Goal: Information Seeking & Learning: Find specific page/section

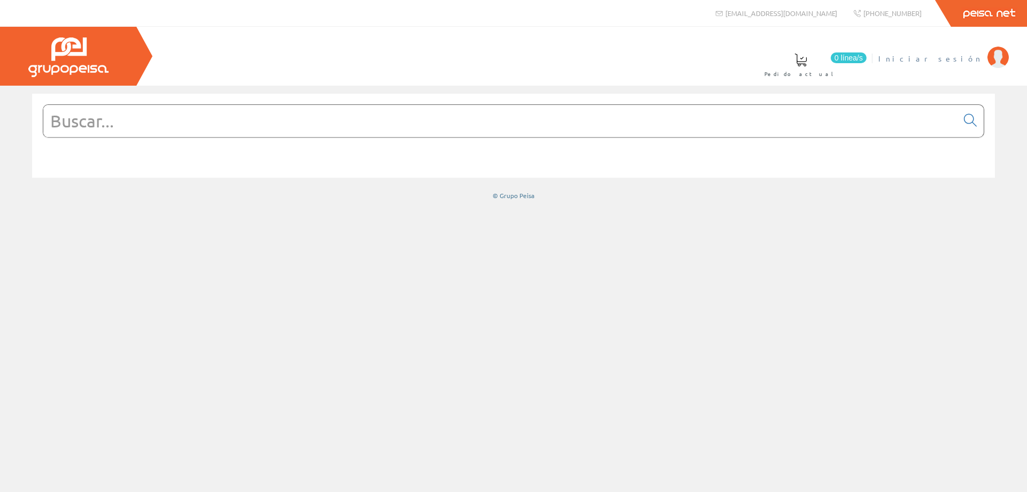
click at [974, 67] on li "Iniciar sesión" at bounding box center [943, 64] width 135 height 41
click at [968, 62] on span "Iniciar sesión" at bounding box center [931, 58] width 104 height 11
click at [472, 69] on link "16 Art. favoritos" at bounding box center [423, 63] width 97 height 39
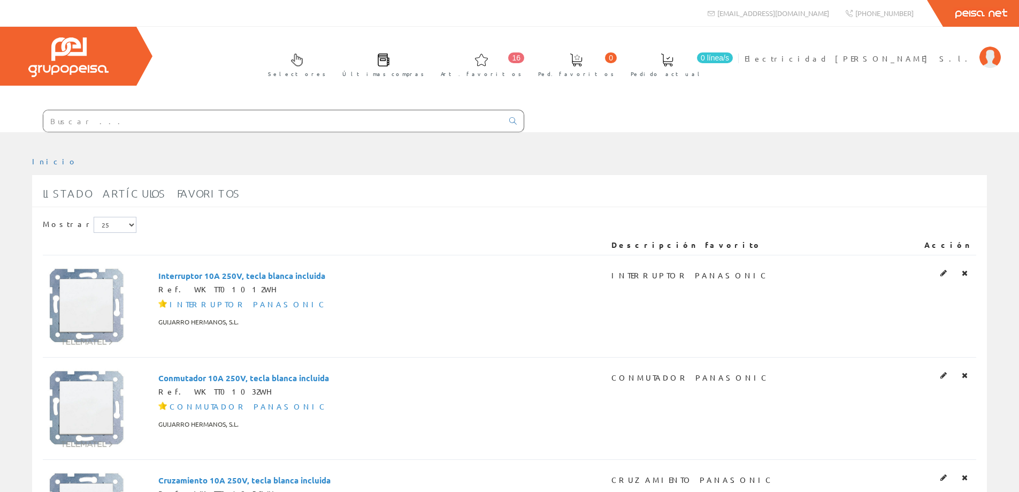
click at [524, 62] on span "16" at bounding box center [516, 57] width 16 height 11
click at [966, 271] on icon at bounding box center [965, 272] width 6 height 7
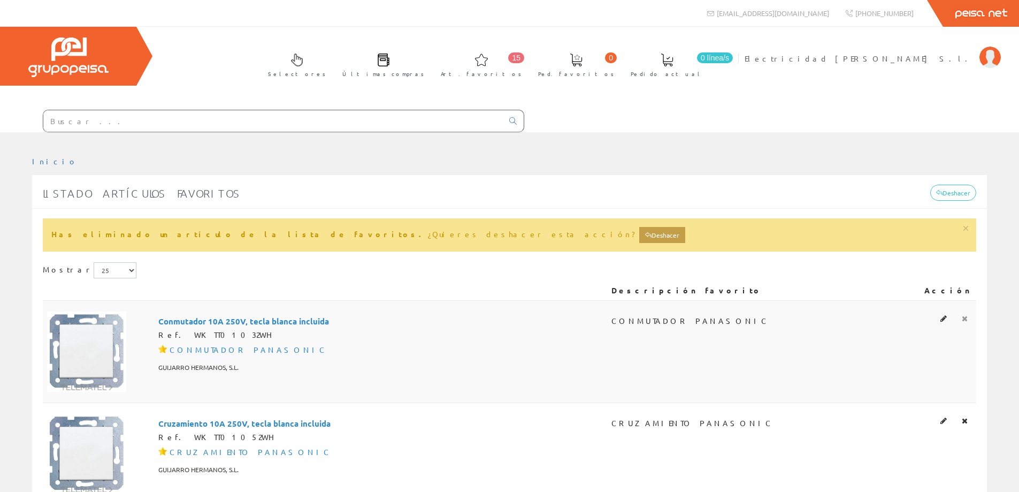
click at [968, 315] on link at bounding box center [965, 318] width 12 height 14
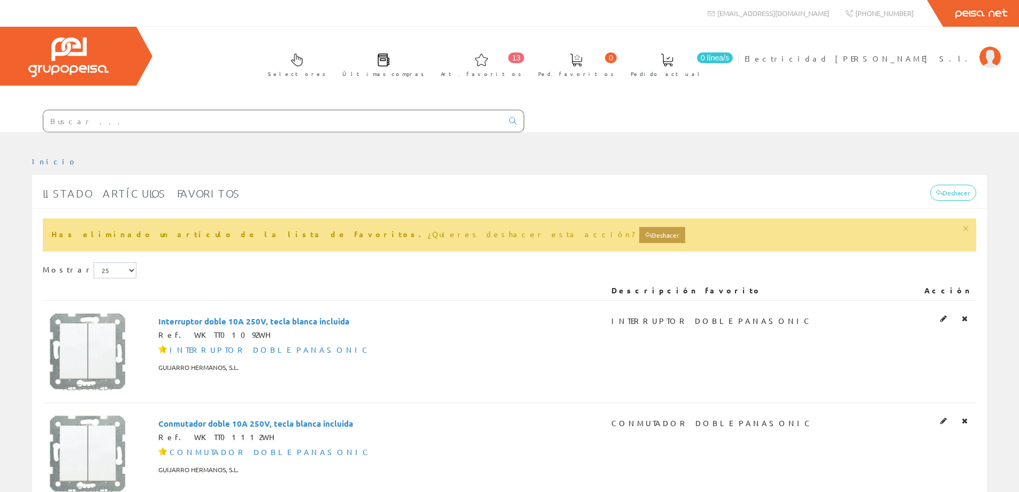
click at [962, 319] on link at bounding box center [965, 318] width 12 height 14
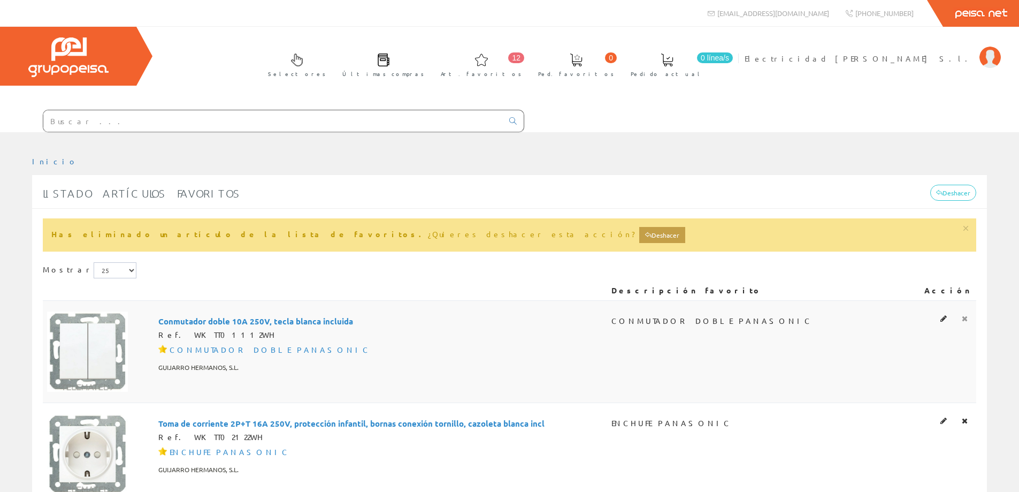
drag, startPoint x: 0, startPoint y: 0, endPoint x: 962, endPoint y: 319, distance: 1013.7
click at [962, 319] on icon at bounding box center [965, 318] width 6 height 7
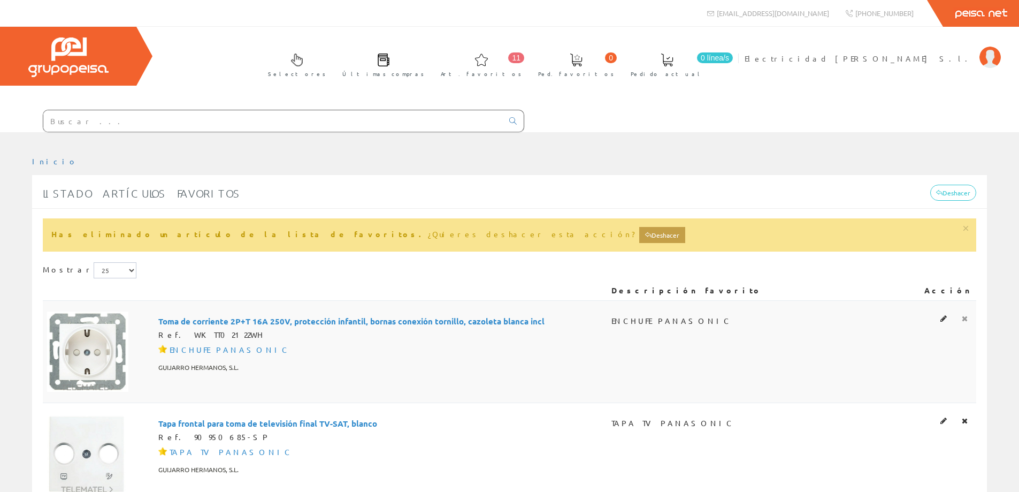
drag, startPoint x: 0, startPoint y: 0, endPoint x: 967, endPoint y: 318, distance: 1018.4
click at [967, 318] on icon at bounding box center [965, 318] width 6 height 7
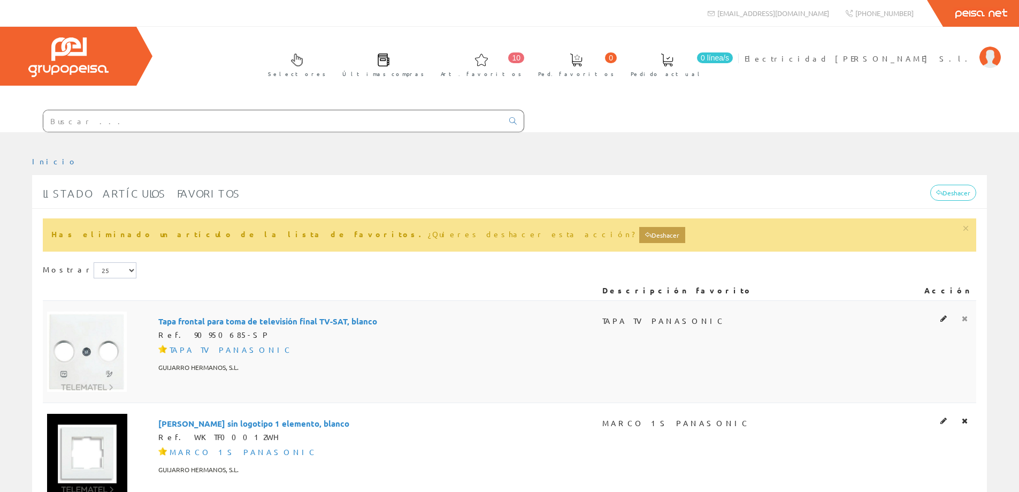
click at [964, 322] on link at bounding box center [965, 318] width 12 height 14
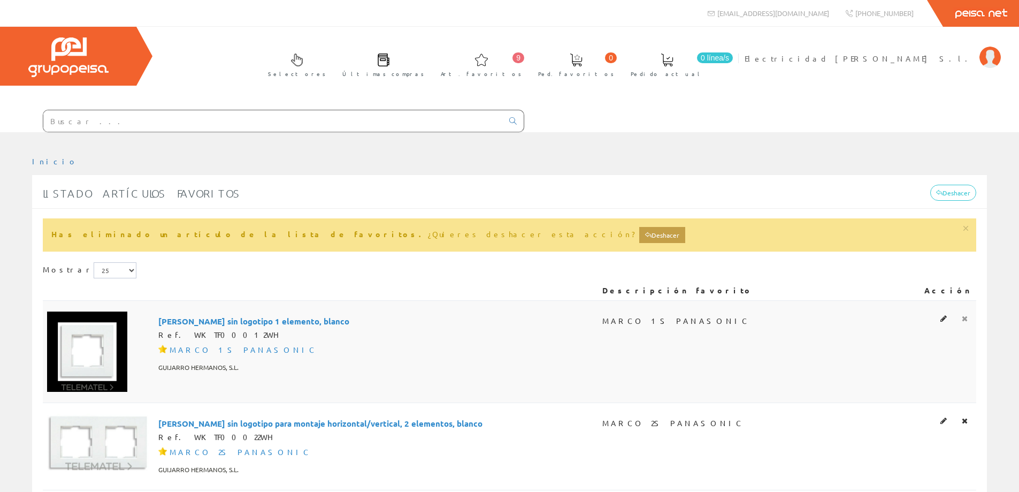
drag, startPoint x: 0, startPoint y: 0, endPoint x: 964, endPoint y: 317, distance: 1014.9
click at [964, 317] on icon at bounding box center [965, 318] width 6 height 7
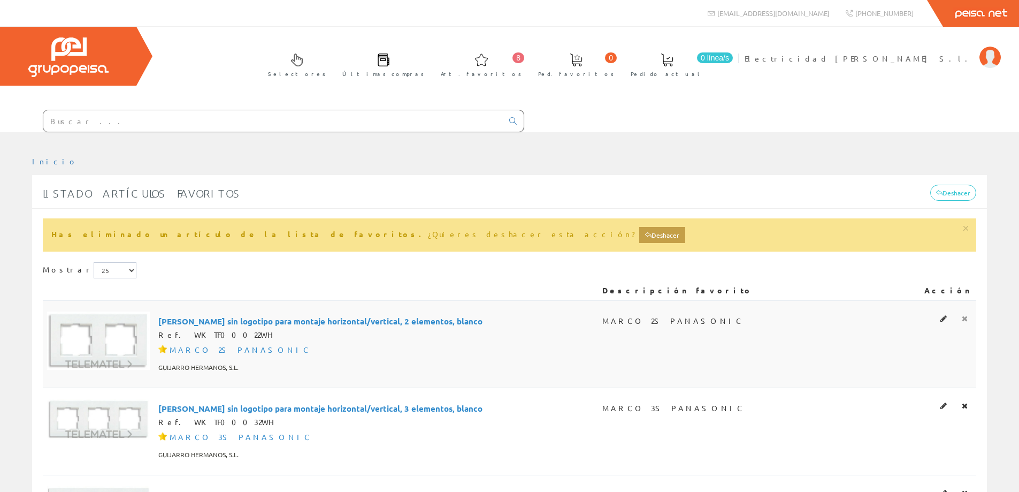
click at [960, 316] on link at bounding box center [965, 318] width 12 height 14
drag, startPoint x: 0, startPoint y: 0, endPoint x: 963, endPoint y: 321, distance: 1015.1
click at [963, 321] on icon at bounding box center [965, 318] width 6 height 7
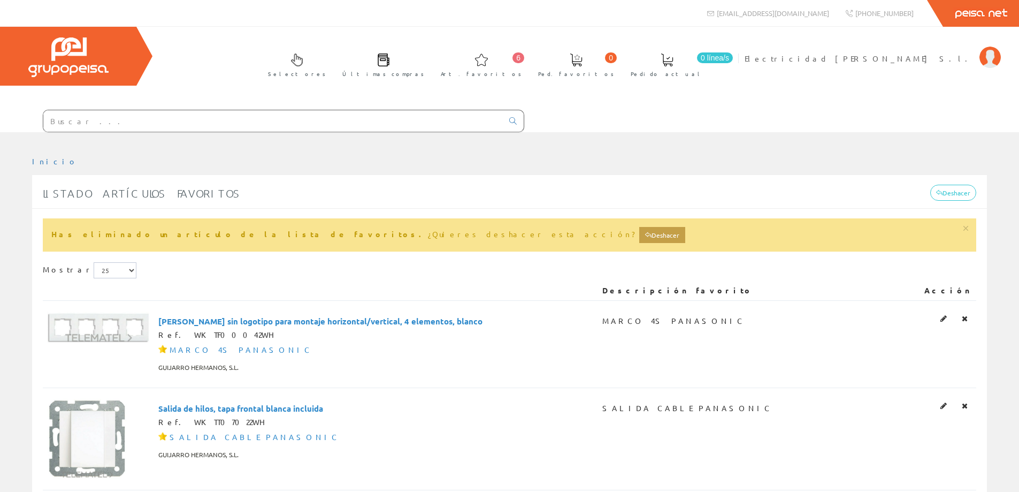
click at [963, 321] on icon at bounding box center [965, 318] width 6 height 7
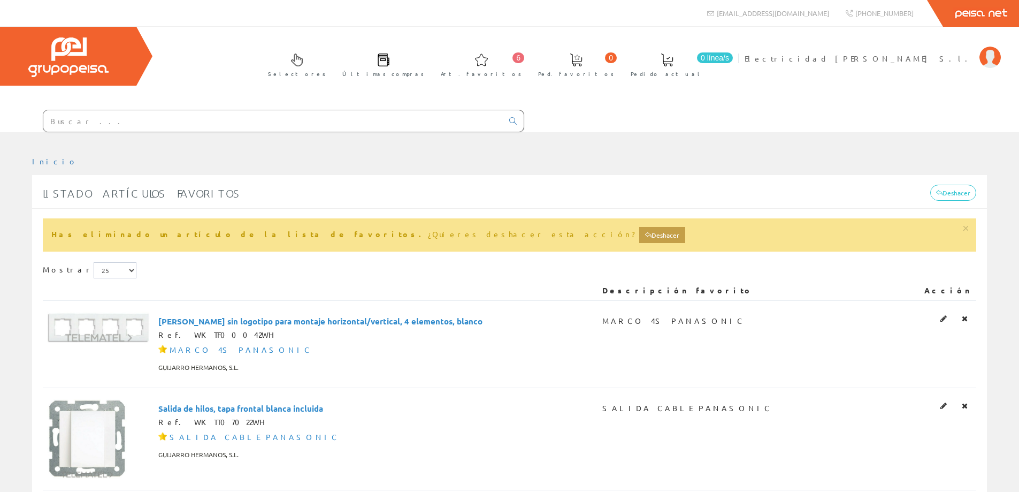
click at [963, 321] on icon at bounding box center [965, 318] width 6 height 7
click at [965, 319] on icon at bounding box center [965, 318] width 6 height 7
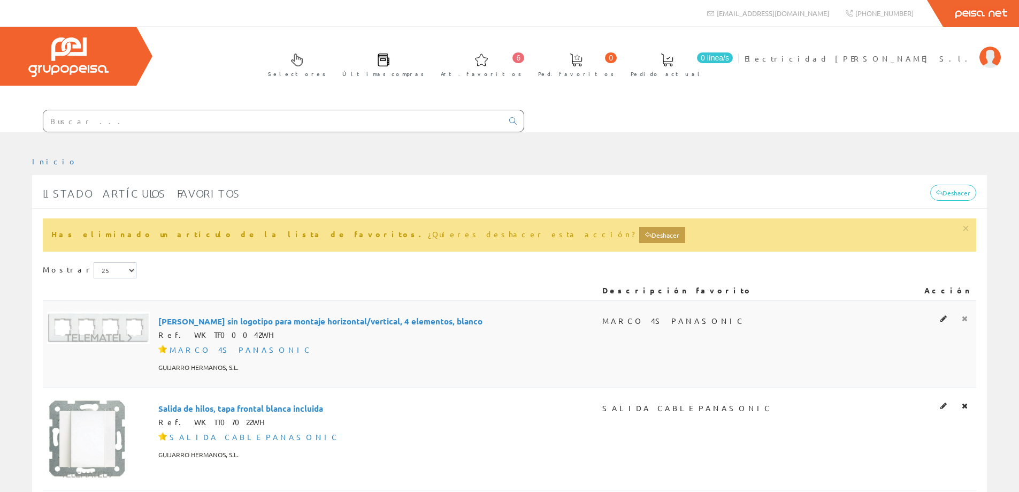
click at [965, 319] on icon at bounding box center [965, 318] width 6 height 7
click at [966, 318] on icon at bounding box center [965, 318] width 6 height 7
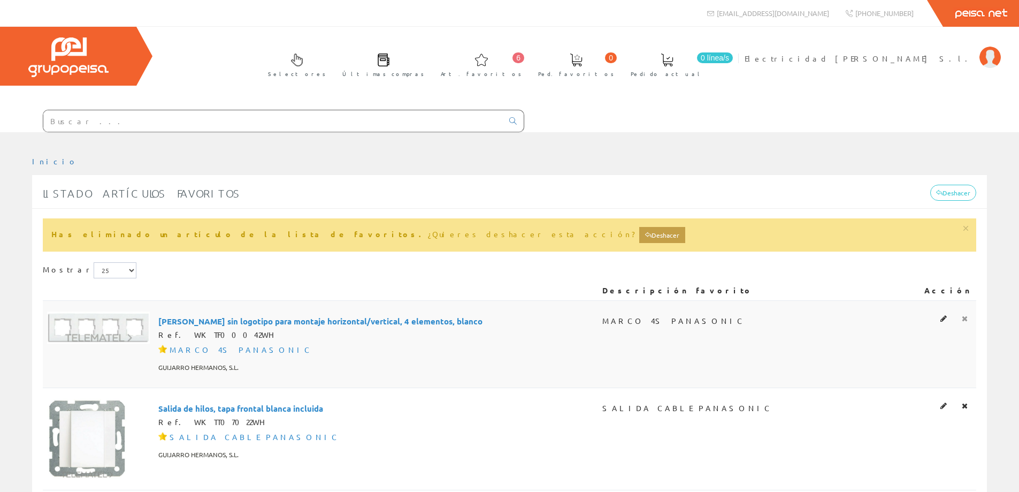
click at [966, 318] on icon at bounding box center [965, 318] width 6 height 7
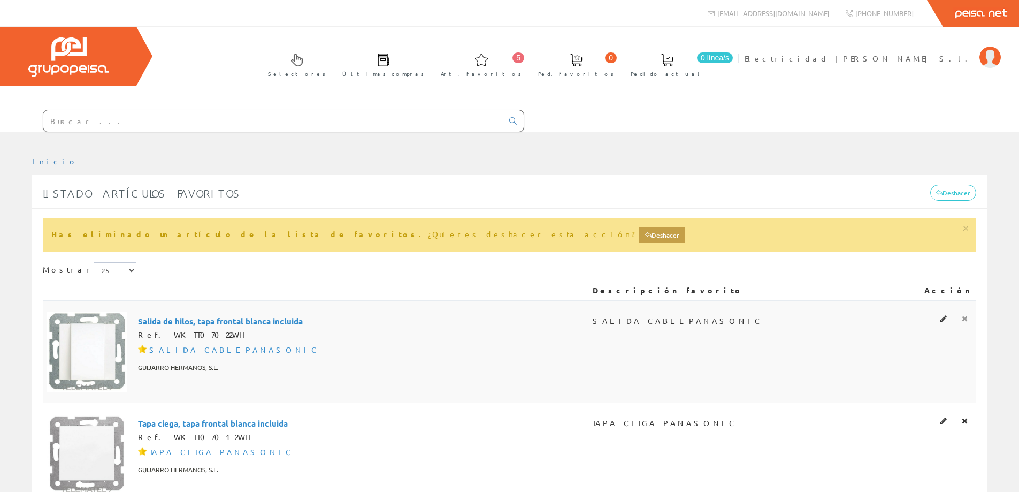
click at [962, 315] on icon at bounding box center [965, 318] width 6 height 7
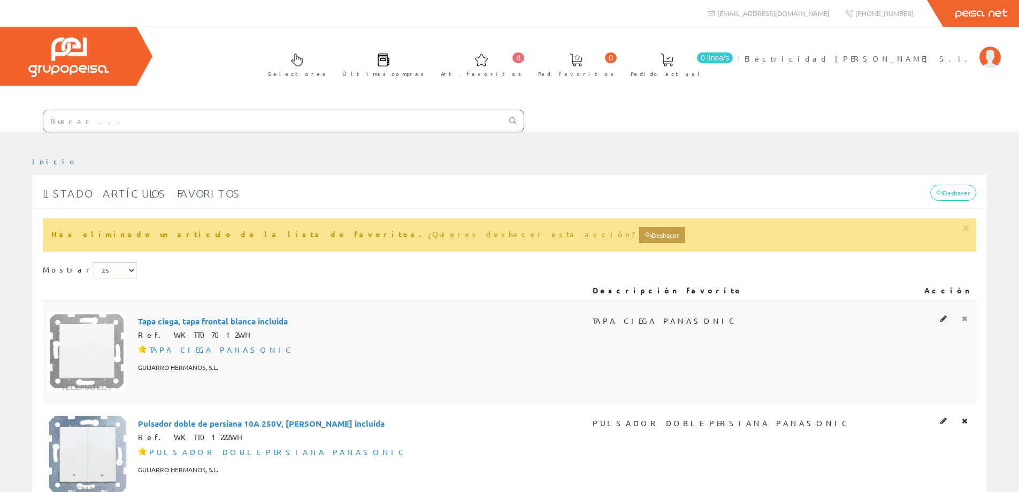
click at [967, 318] on icon at bounding box center [965, 318] width 6 height 7
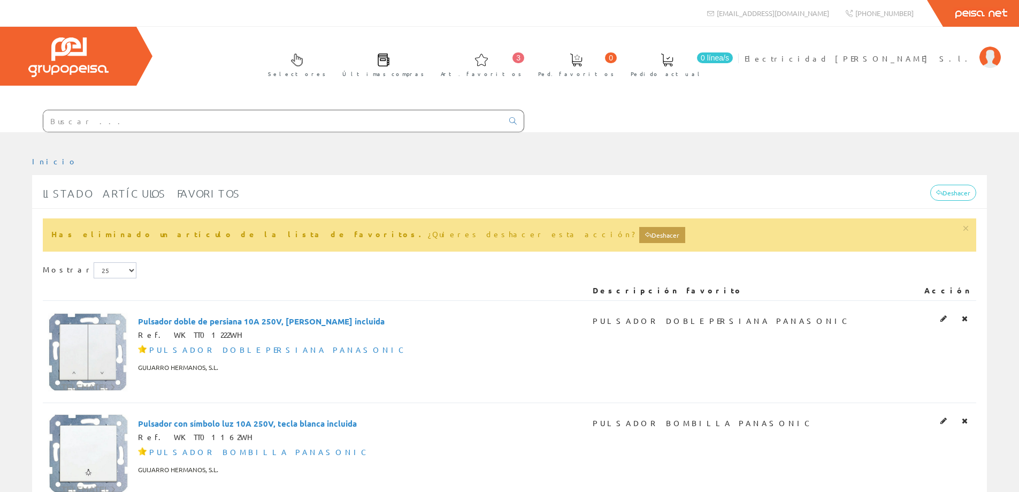
click at [967, 318] on icon at bounding box center [965, 318] width 6 height 7
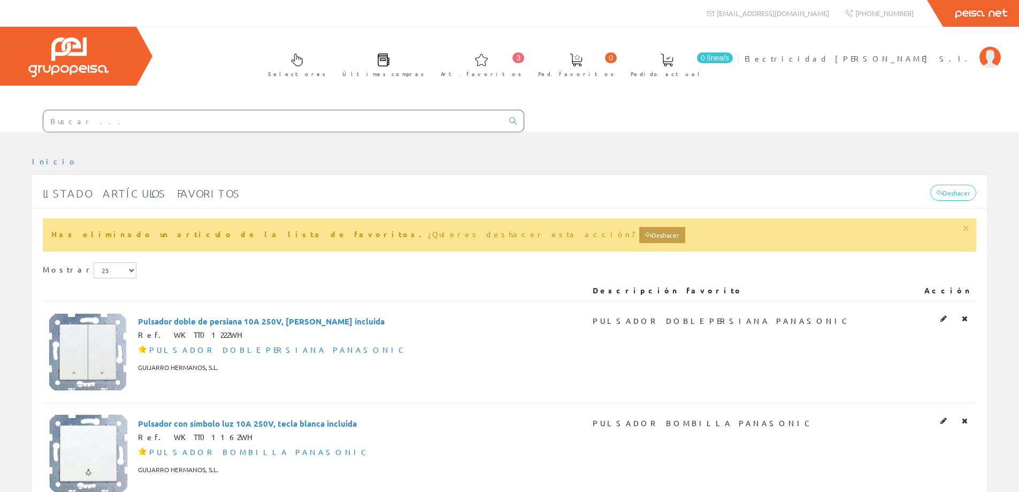
click at [967, 318] on icon at bounding box center [965, 318] width 6 height 7
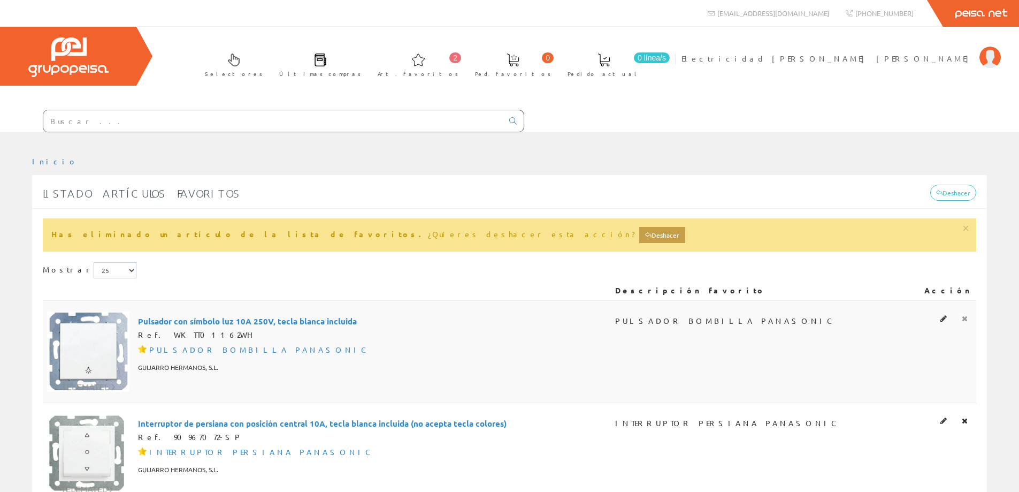
drag, startPoint x: 0, startPoint y: 0, endPoint x: 967, endPoint y: 318, distance: 1018.3
click at [967, 318] on icon at bounding box center [965, 318] width 6 height 7
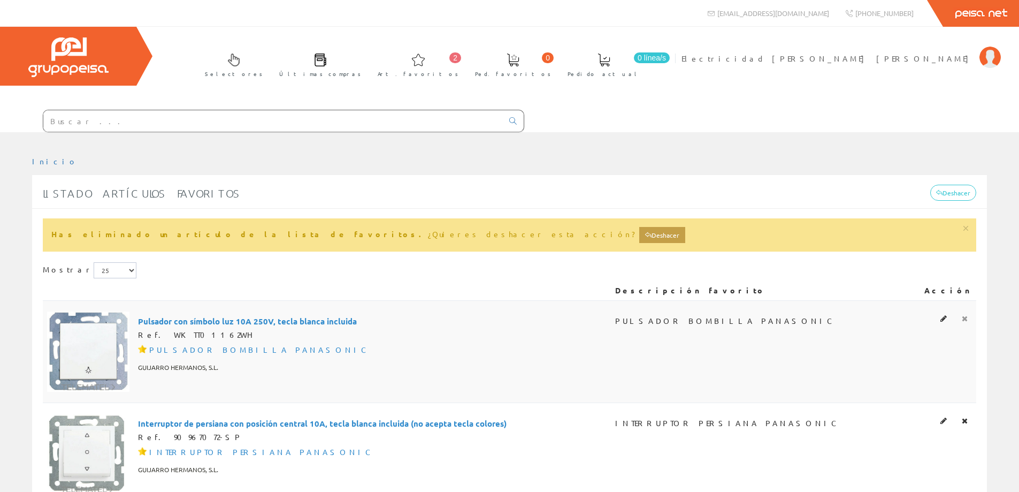
click at [967, 318] on icon at bounding box center [965, 318] width 6 height 7
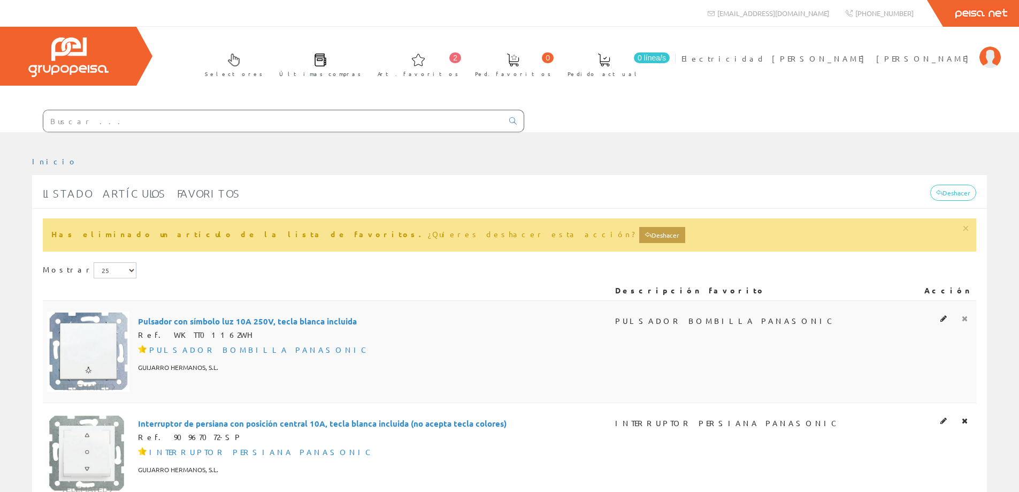
click at [967, 318] on icon at bounding box center [965, 318] width 6 height 7
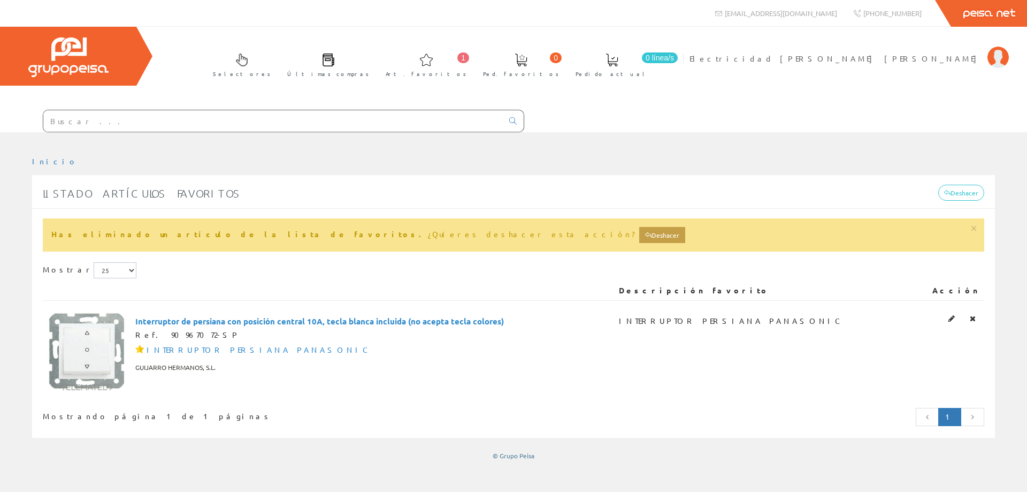
click at [967, 318] on link at bounding box center [973, 318] width 12 height 14
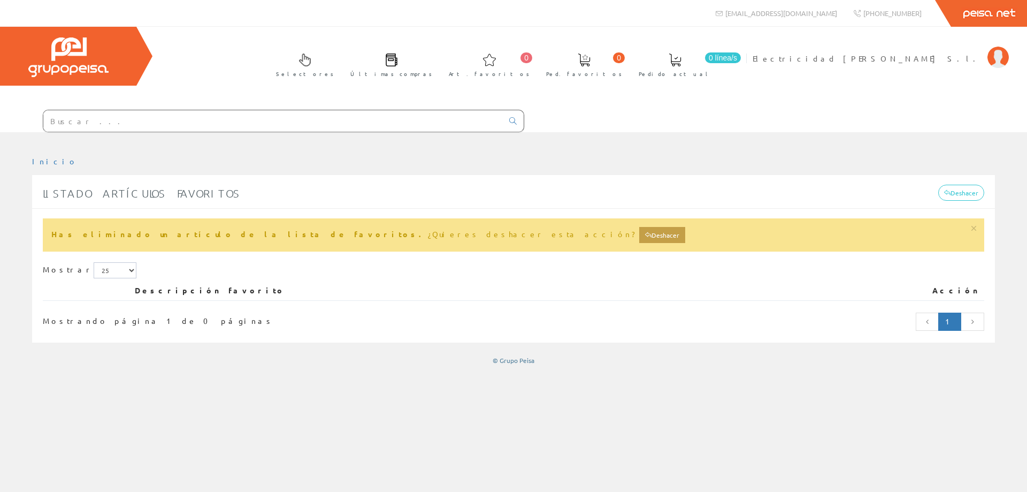
click at [967, 318] on link at bounding box center [973, 321] width 24 height 18
click at [936, 59] on span "Electricidad [PERSON_NAME] S.l." at bounding box center [868, 58] width 230 height 11
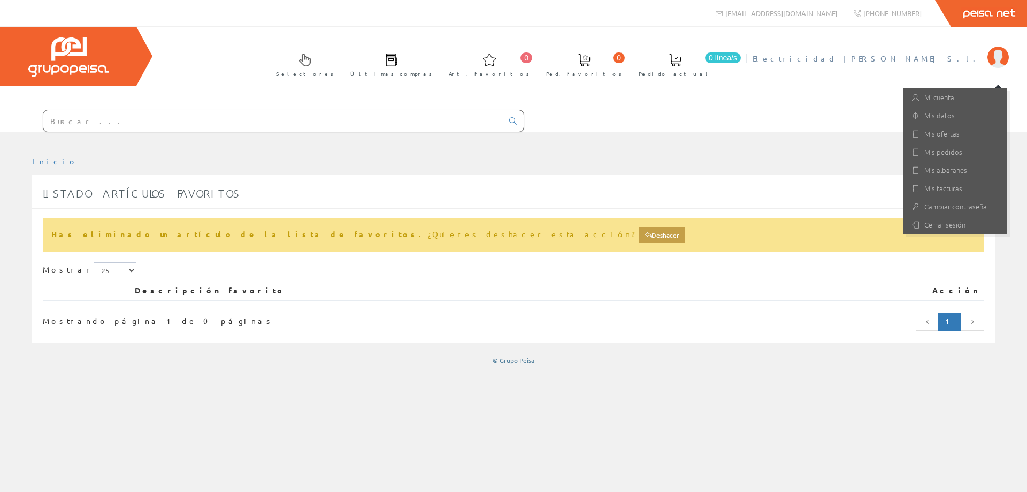
click at [778, 196] on div "Listado artículos favoritos Deshacer" at bounding box center [513, 194] width 963 height 27
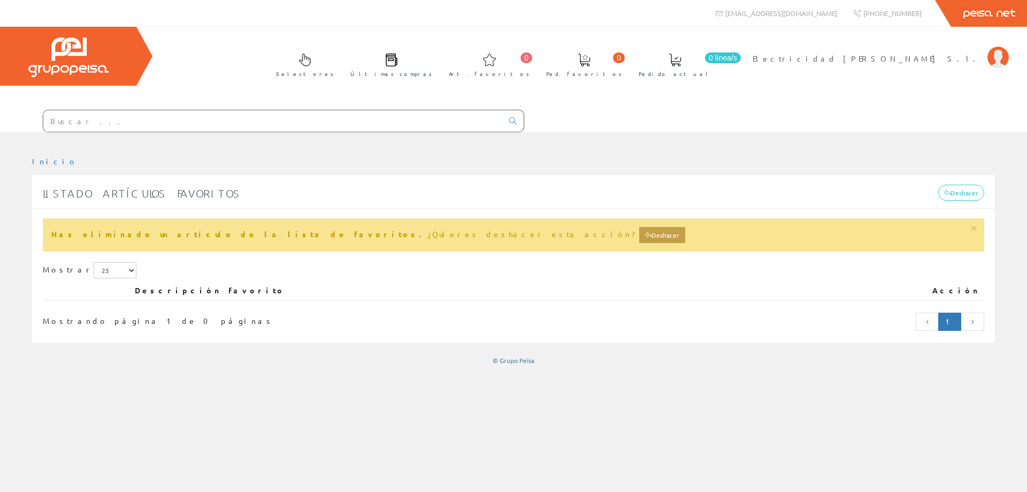
click at [438, 59] on link "Últimas compras" at bounding box center [389, 63] width 98 height 39
click at [438, 66] on link "Últimas compras" at bounding box center [389, 63] width 98 height 39
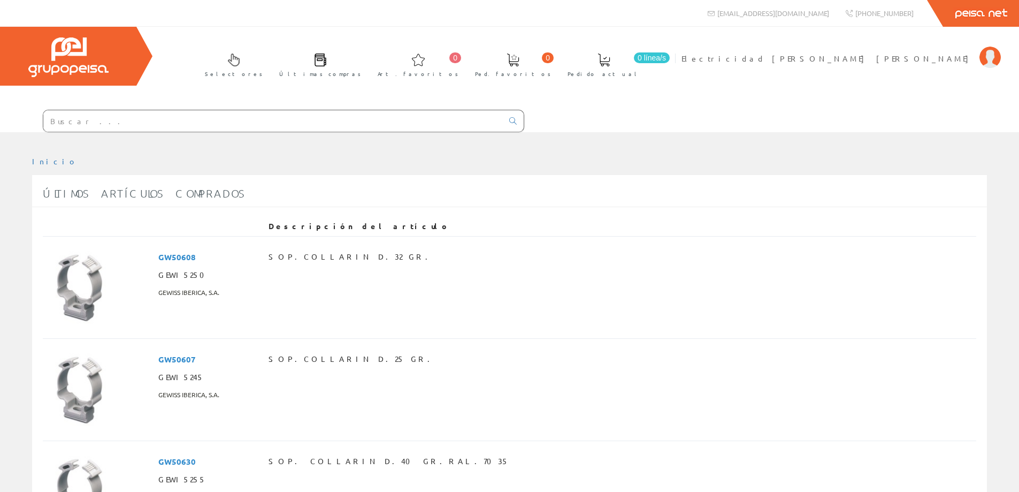
click at [113, 59] on div at bounding box center [68, 56] width 136 height 59
click at [61, 60] on img at bounding box center [68, 57] width 80 height 40
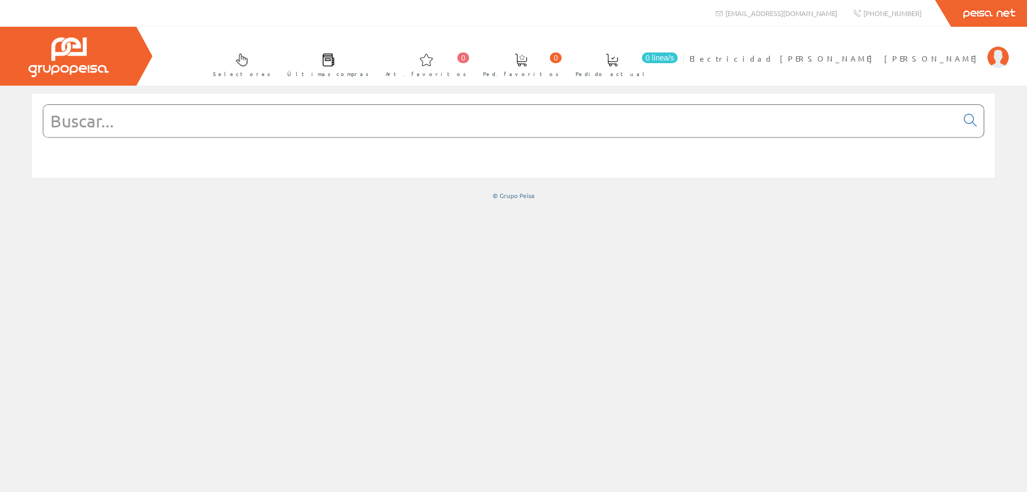
click at [364, 128] on input "text" at bounding box center [500, 121] width 914 height 32
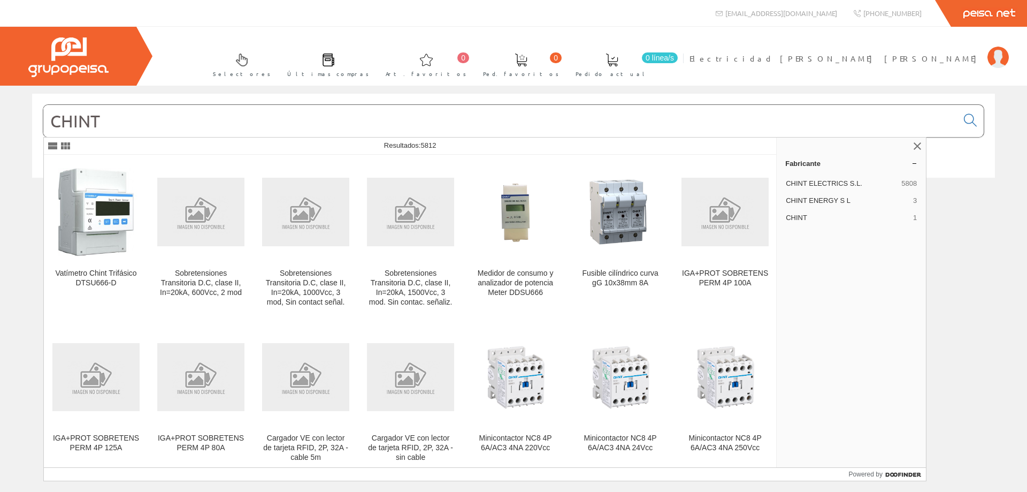
click at [829, 124] on input "CHINT" at bounding box center [500, 121] width 914 height 32
type input "CHINT"
click at [245, 131] on input "CHINT" at bounding box center [500, 121] width 914 height 32
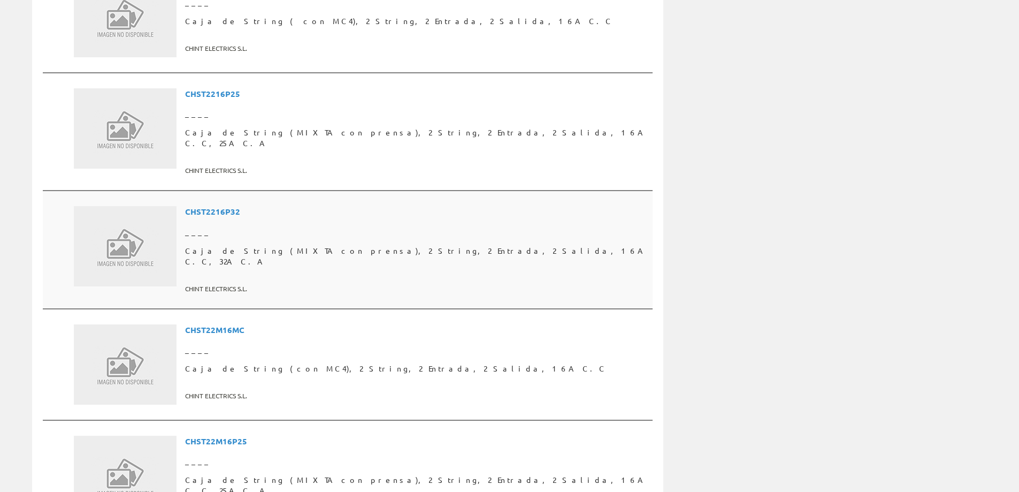
scroll to position [2622, 0]
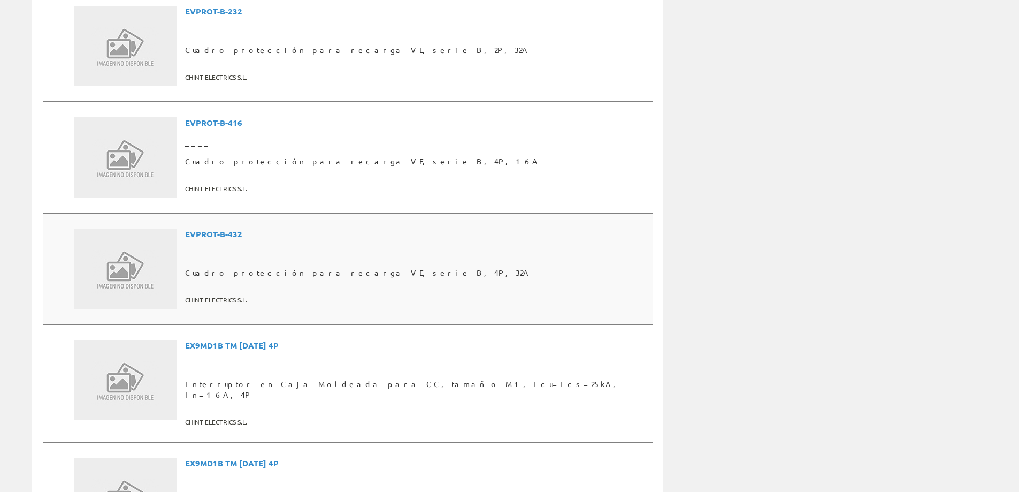
scroll to position [2622, 0]
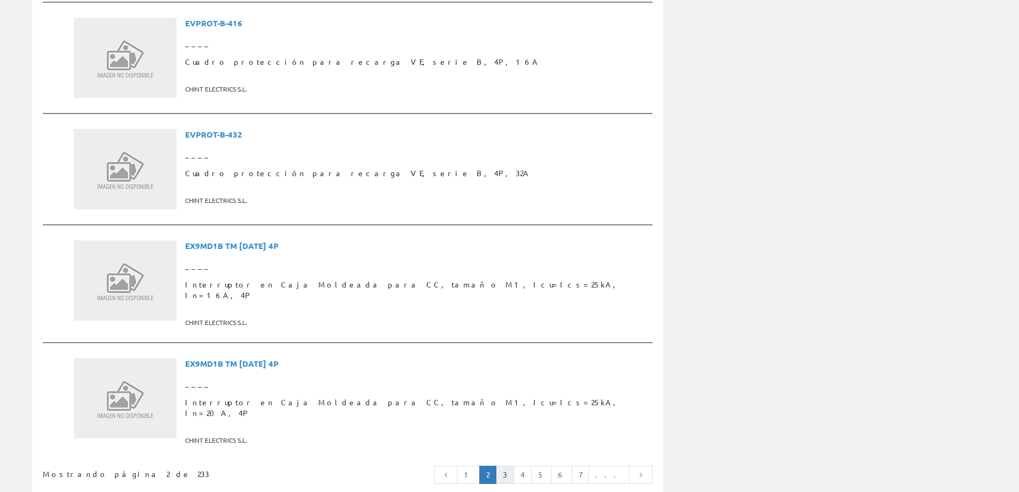
click at [514, 466] on link "3" at bounding box center [505, 475] width 18 height 18
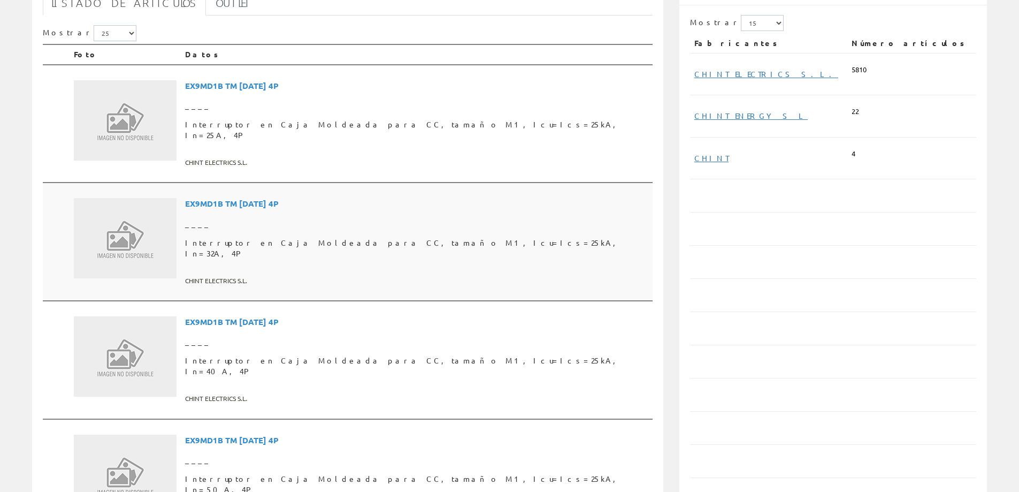
scroll to position [107, 0]
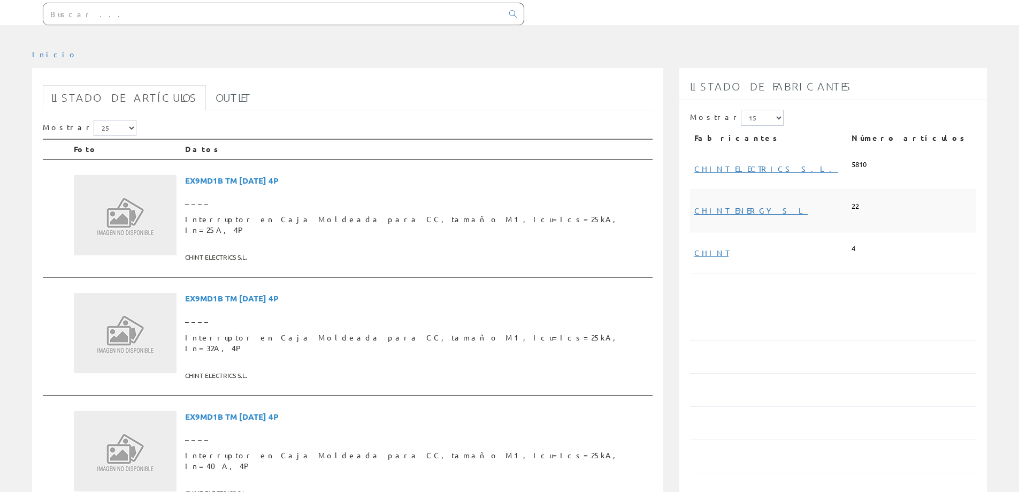
click at [753, 204] on span "CHINT ENERGY S L" at bounding box center [751, 211] width 113 height 20
click at [753, 211] on link "CHINT ENERGY S L" at bounding box center [751, 210] width 113 height 10
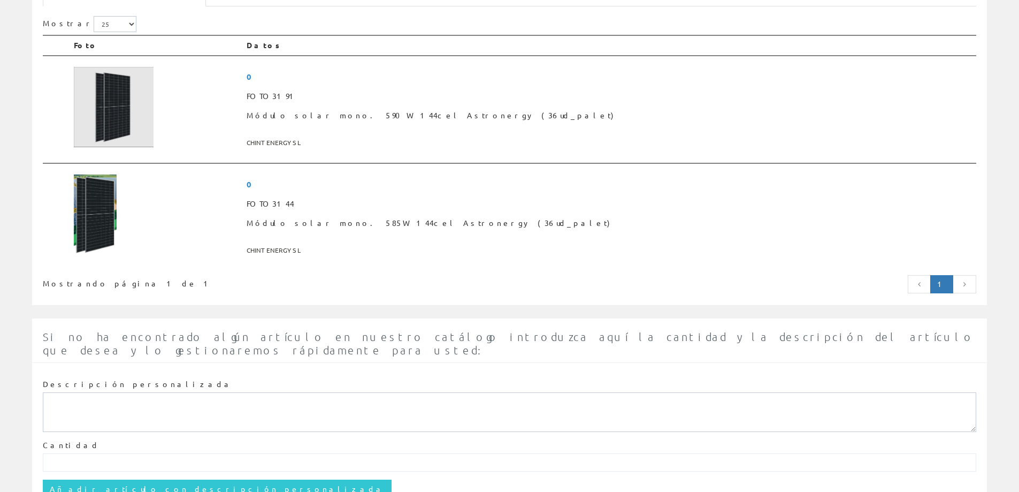
scroll to position [214, 0]
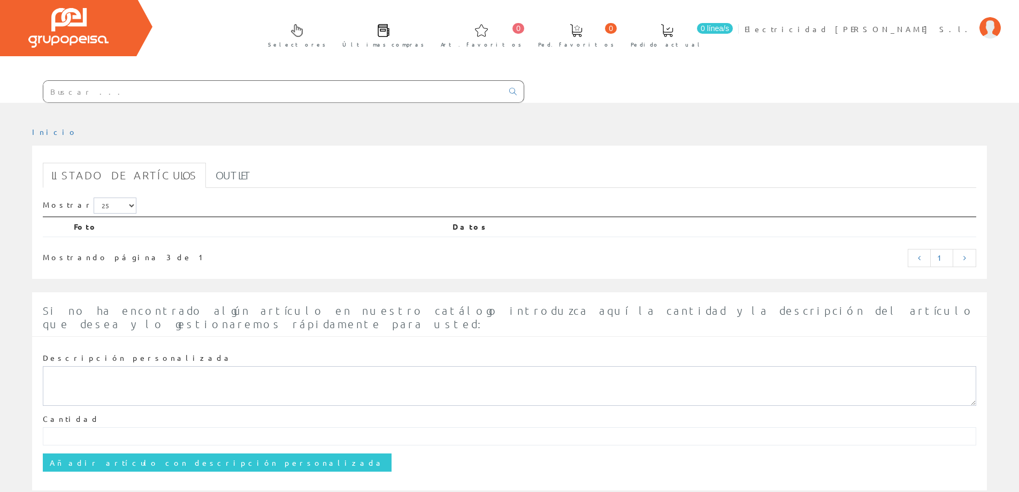
scroll to position [46, 0]
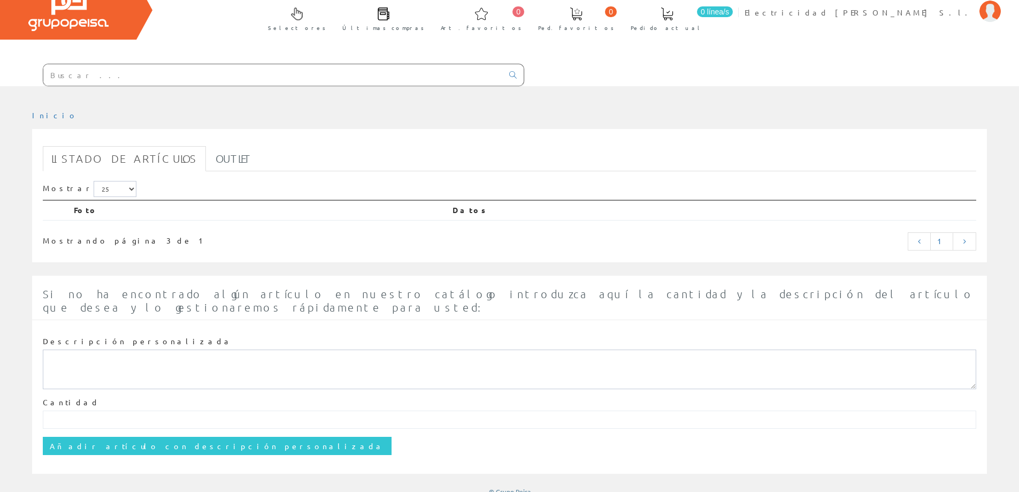
click at [430, 16] on link "Últimas compras" at bounding box center [381, 17] width 98 height 39
